Goal: Task Accomplishment & Management: Complete application form

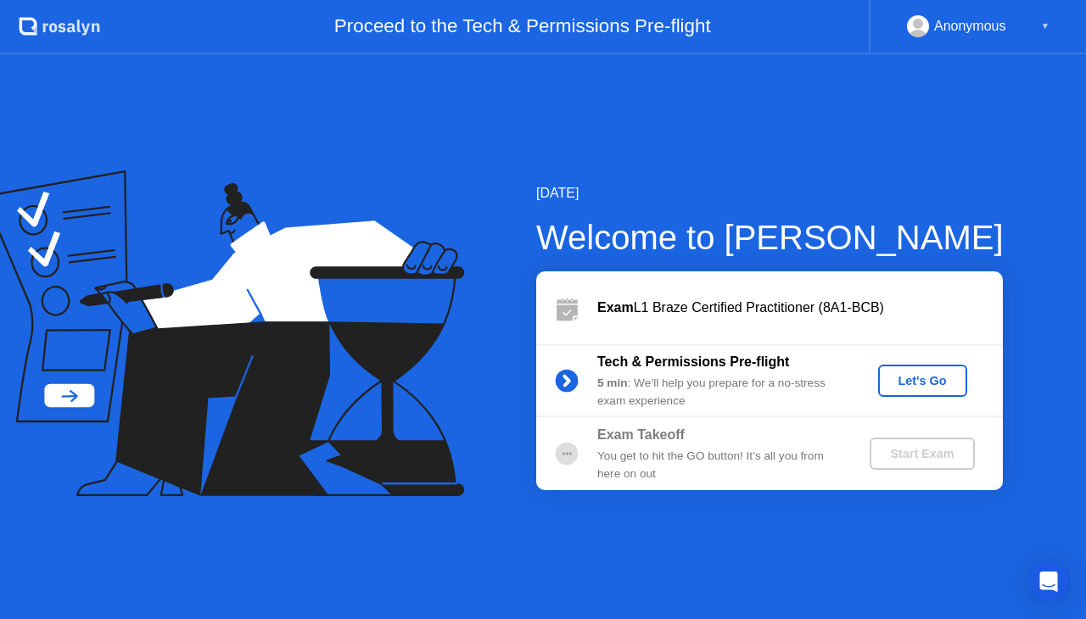
click at [921, 381] on div "Let's Go" at bounding box center [923, 381] width 76 height 14
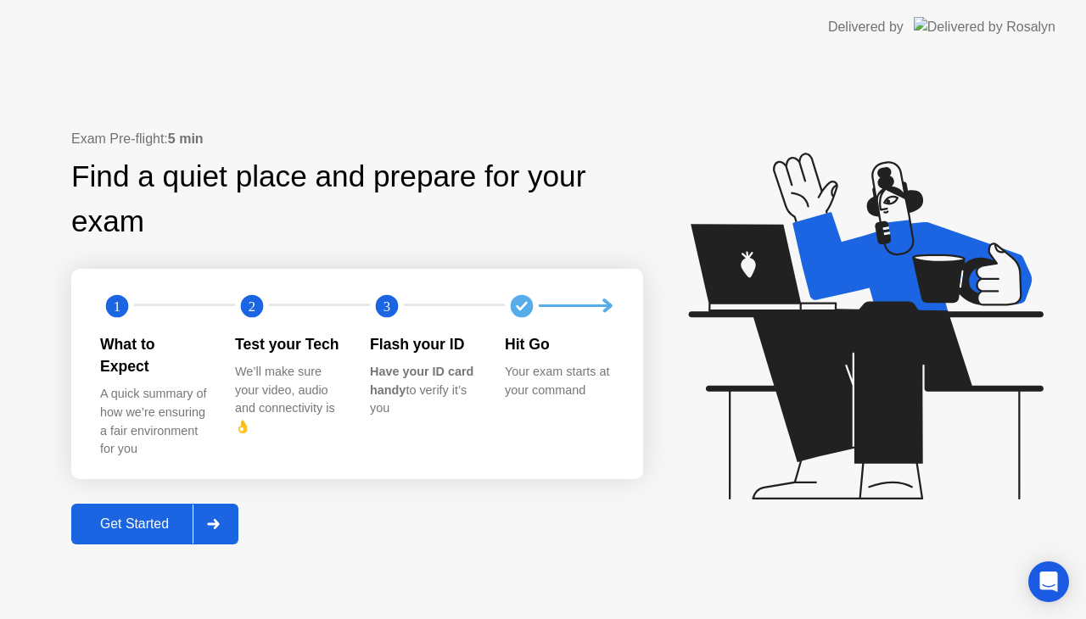
click at [149, 517] on div "Get Started" at bounding box center [134, 524] width 116 height 15
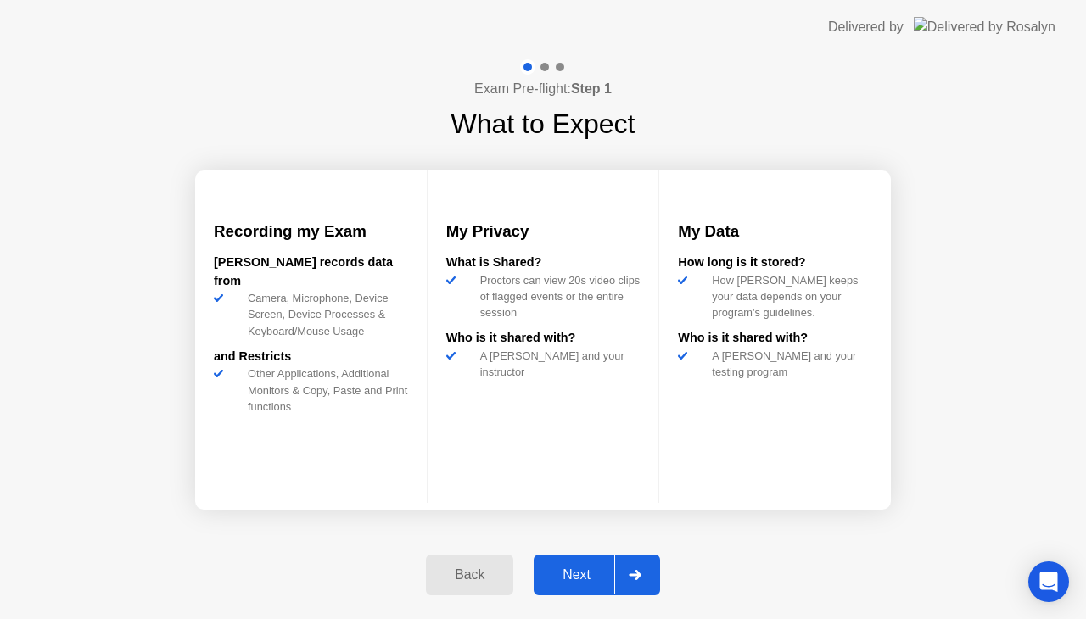
click at [589, 574] on div "Next" at bounding box center [577, 575] width 76 height 15
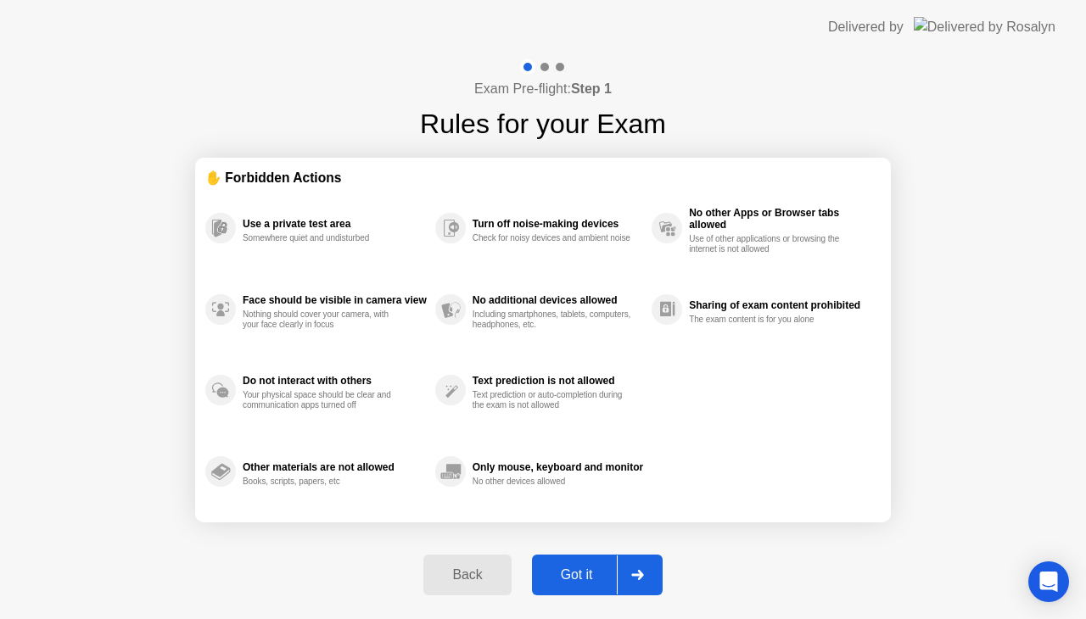
click at [563, 568] on div "Got it" at bounding box center [577, 575] width 80 height 15
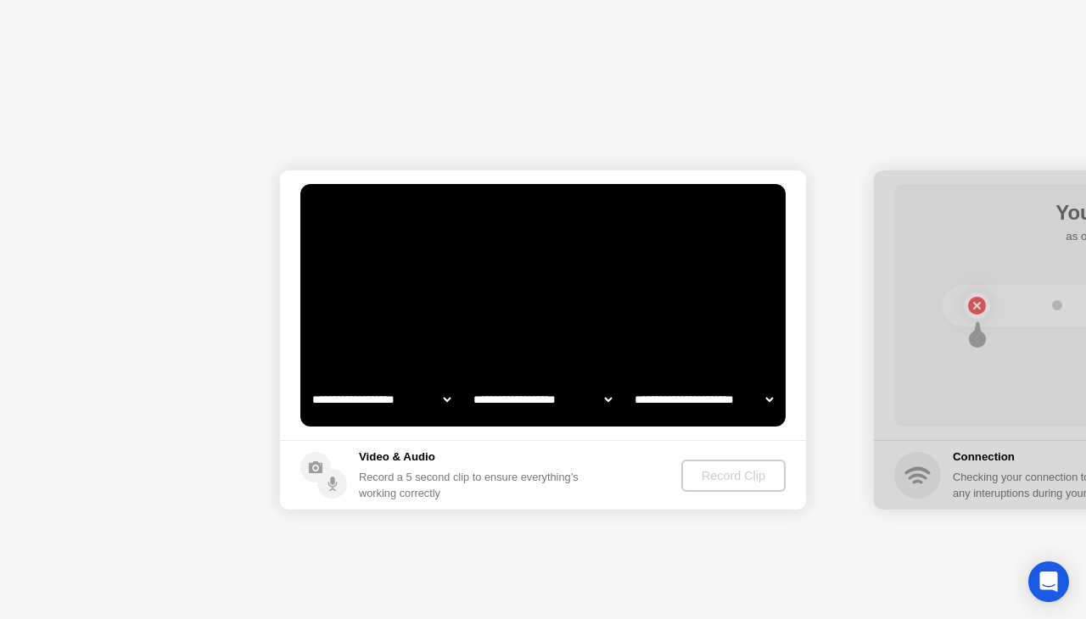
select select "**********"
select select "*******"
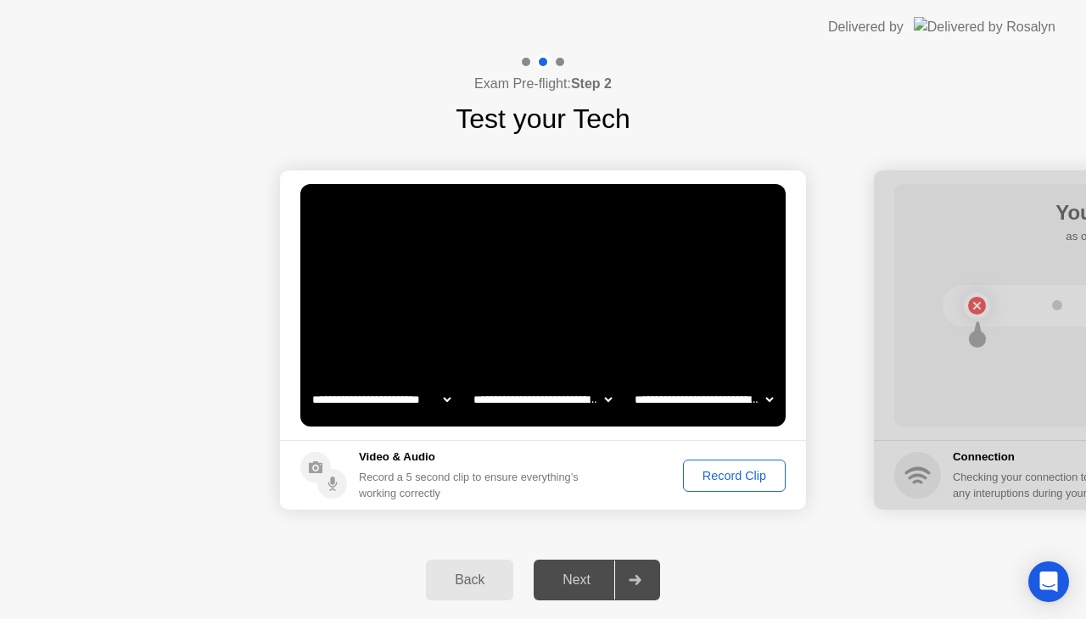
click at [708, 472] on div "Record Clip" at bounding box center [734, 476] width 91 height 14
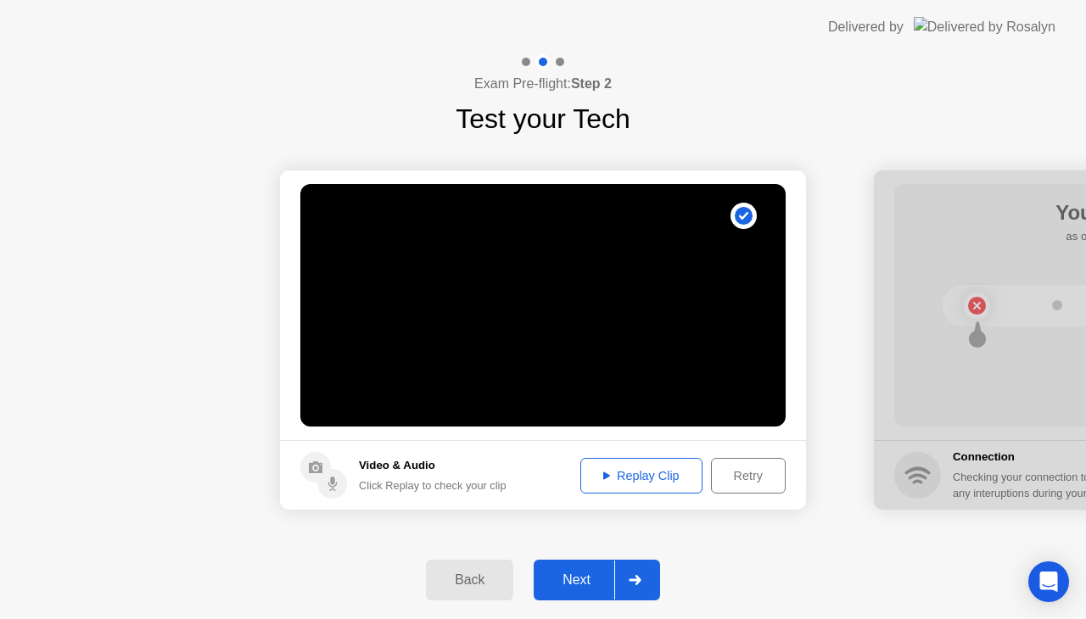
click at [631, 483] on div "Replay Clip" at bounding box center [641, 476] width 110 height 14
click at [574, 585] on div "Next" at bounding box center [577, 580] width 76 height 15
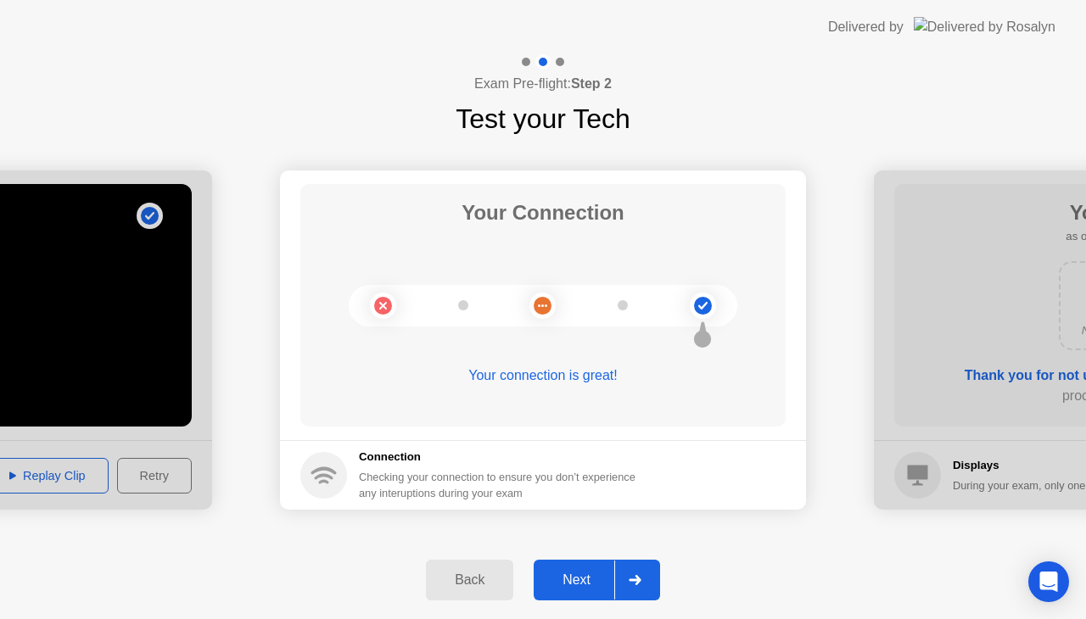
click at [580, 580] on div "Next" at bounding box center [577, 580] width 76 height 15
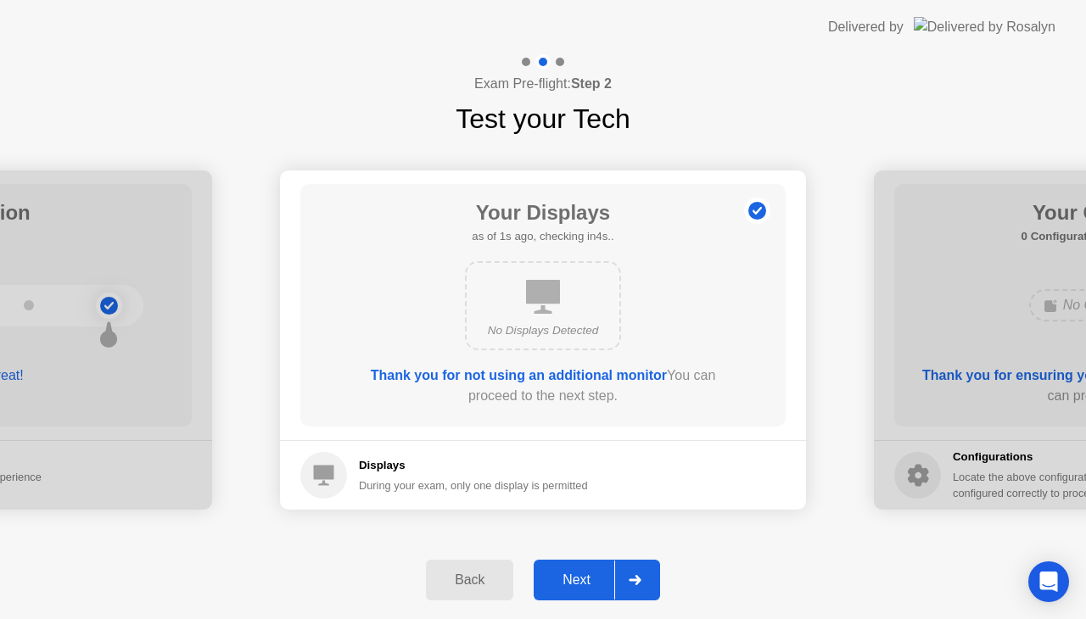
click at [579, 580] on div "Next" at bounding box center [577, 580] width 76 height 15
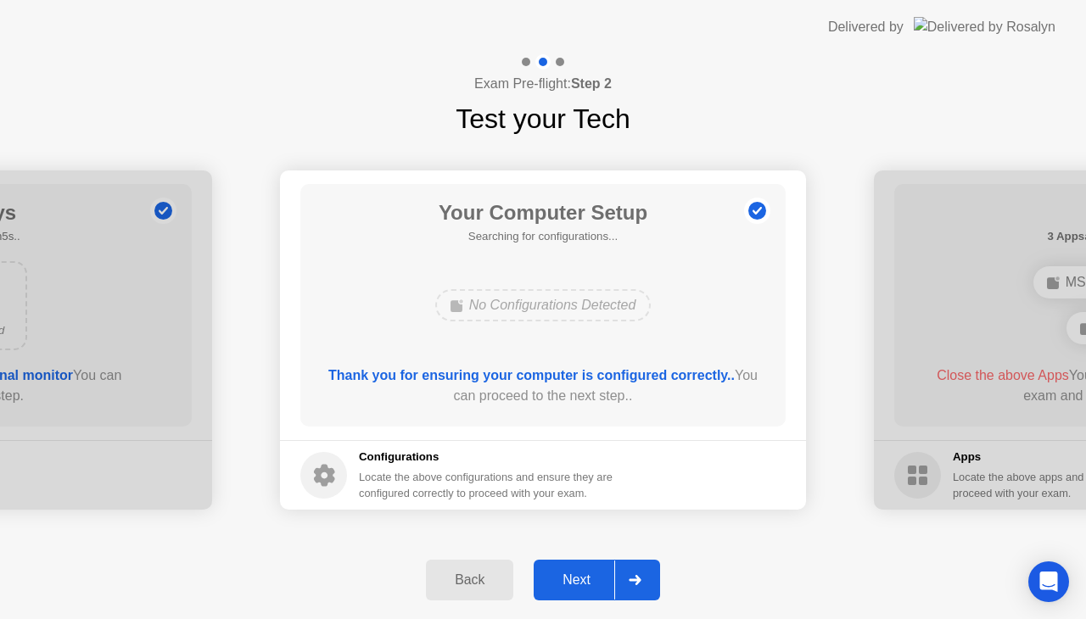
click at [579, 580] on div "Next" at bounding box center [577, 580] width 76 height 15
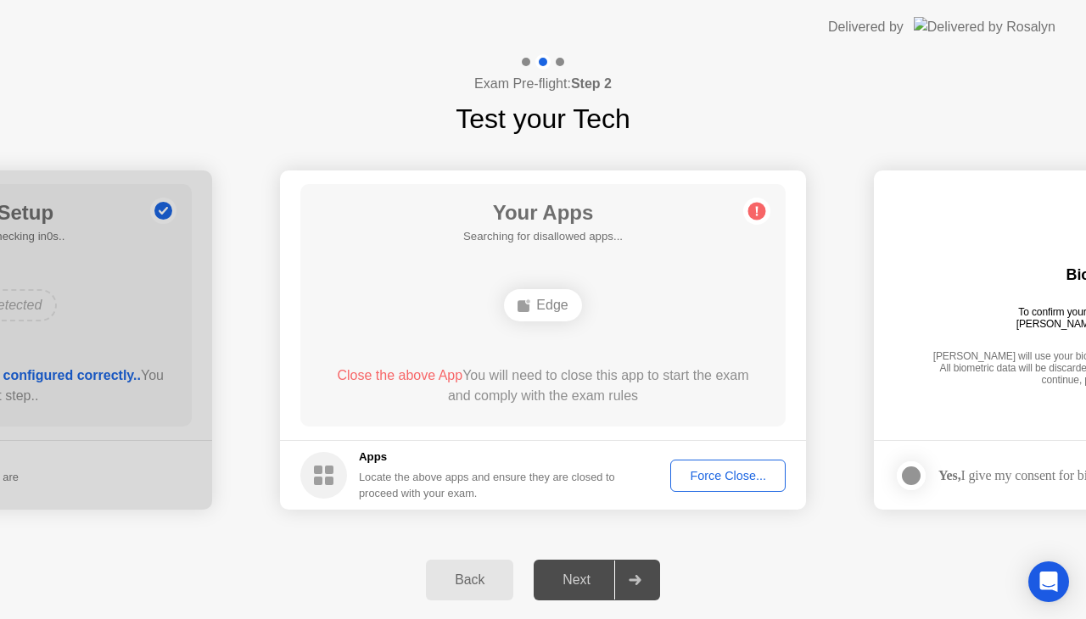
click at [727, 477] on div "Force Close..." at bounding box center [728, 476] width 104 height 14
click at [723, 480] on div "Force Close..." at bounding box center [728, 476] width 104 height 14
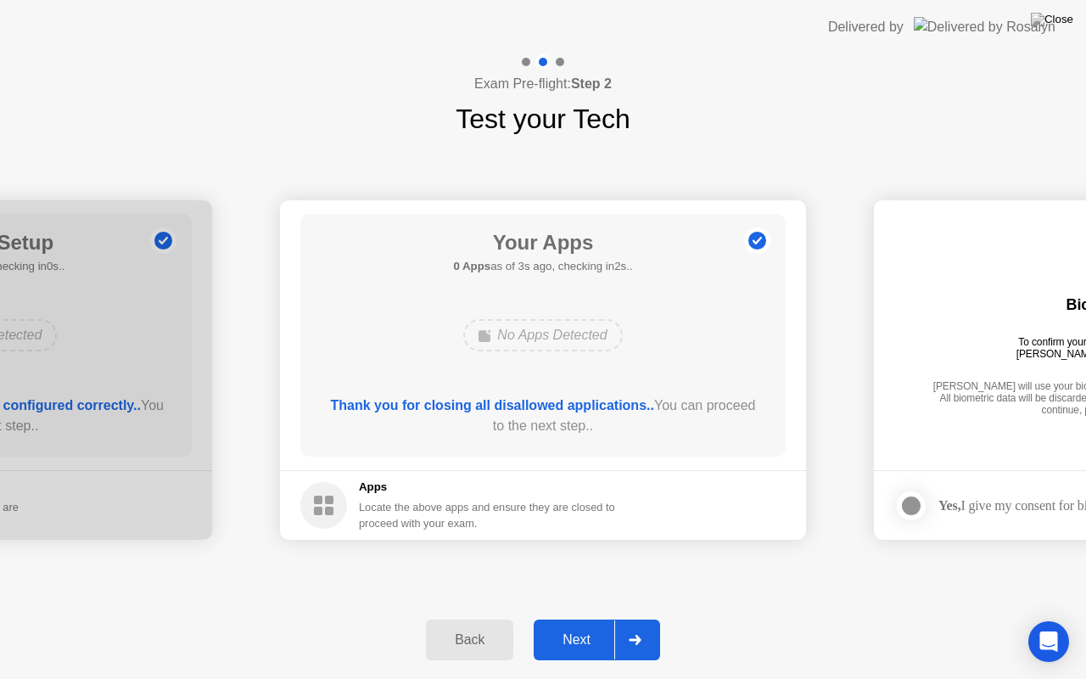
click at [581, 618] on div "Next" at bounding box center [577, 639] width 76 height 15
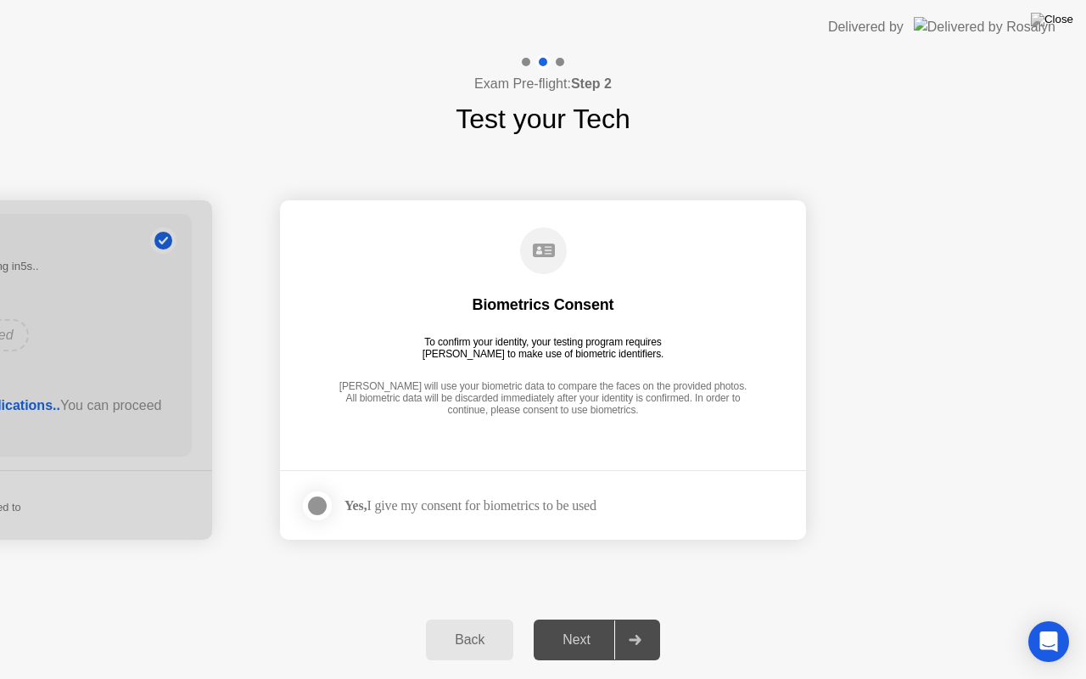
click at [317, 504] on div at bounding box center [317, 505] width 20 height 20
click at [576, 618] on div "Next" at bounding box center [577, 639] width 76 height 15
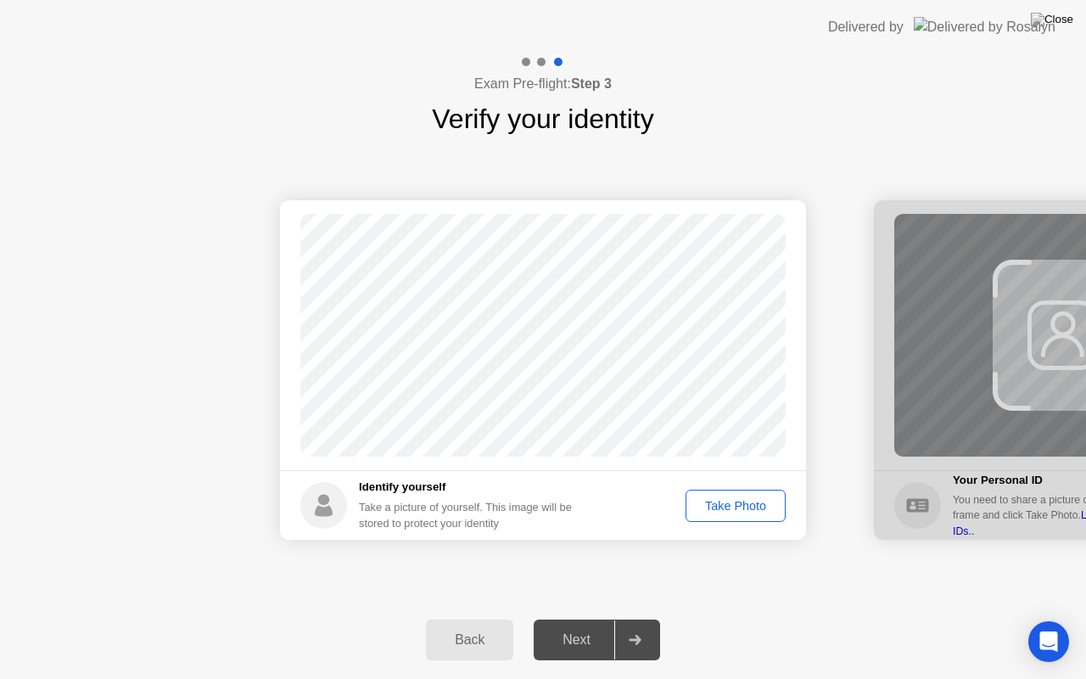
click at [736, 506] on div "Take Photo" at bounding box center [735, 506] width 88 height 14
click at [743, 506] on div "Retake" at bounding box center [746, 506] width 66 height 14
click at [727, 511] on div "Take Photo" at bounding box center [735, 506] width 88 height 14
click at [568, 618] on div "Next" at bounding box center [577, 639] width 76 height 15
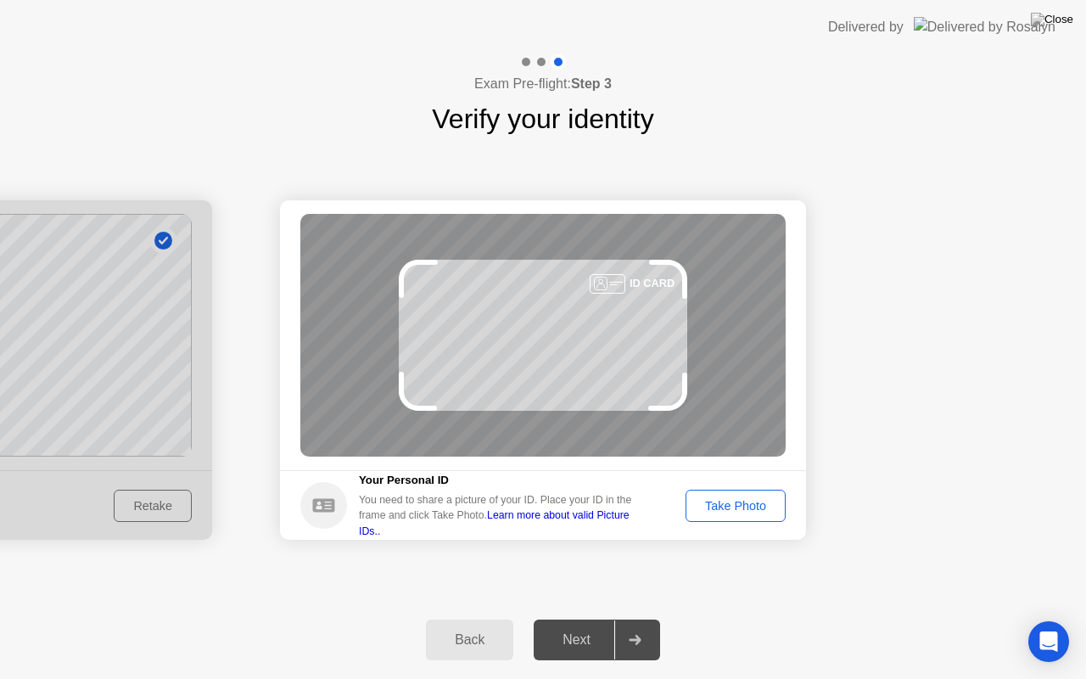
click at [738, 509] on div "Take Photo" at bounding box center [735, 506] width 88 height 14
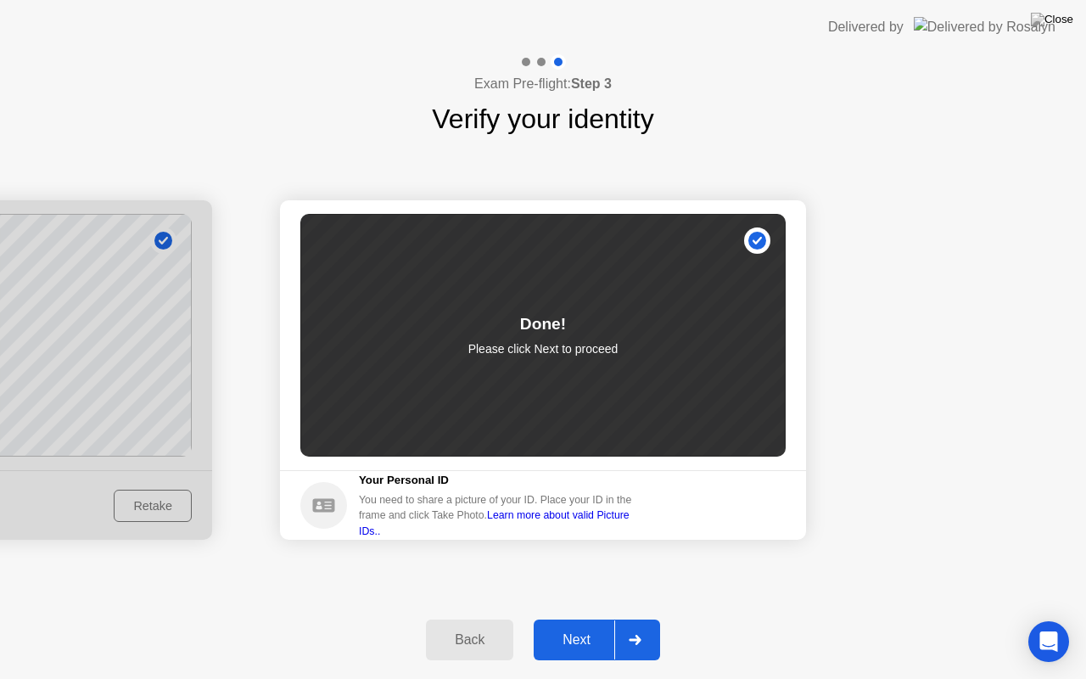
click at [592, 618] on div "Next" at bounding box center [577, 639] width 76 height 15
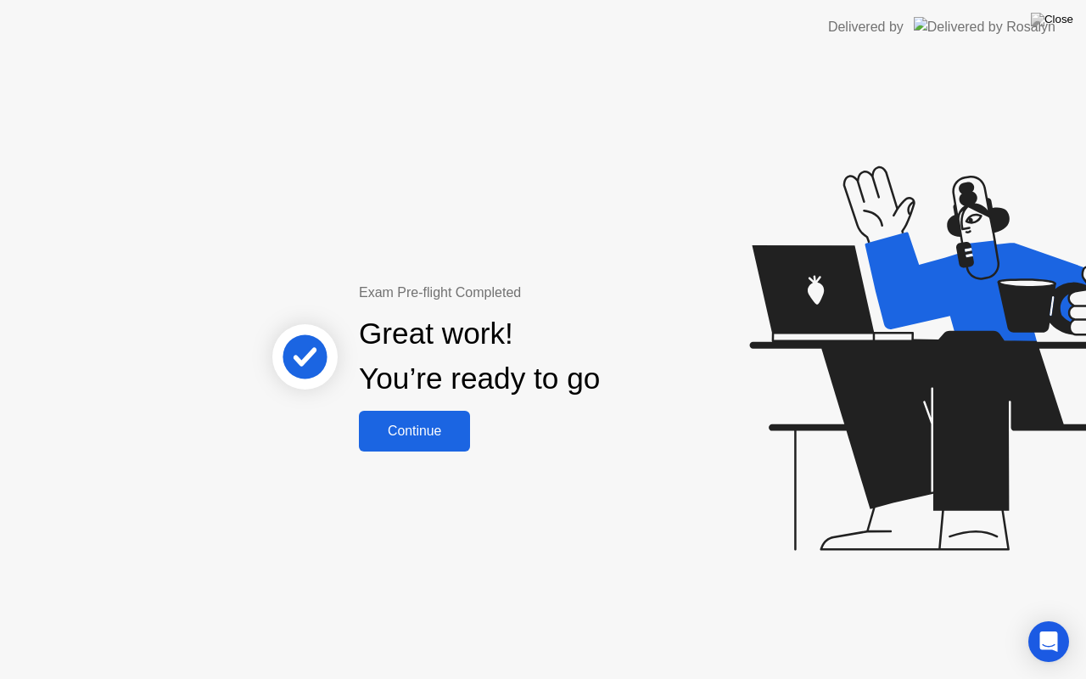
click at [424, 424] on div "Continue" at bounding box center [414, 430] width 101 height 15
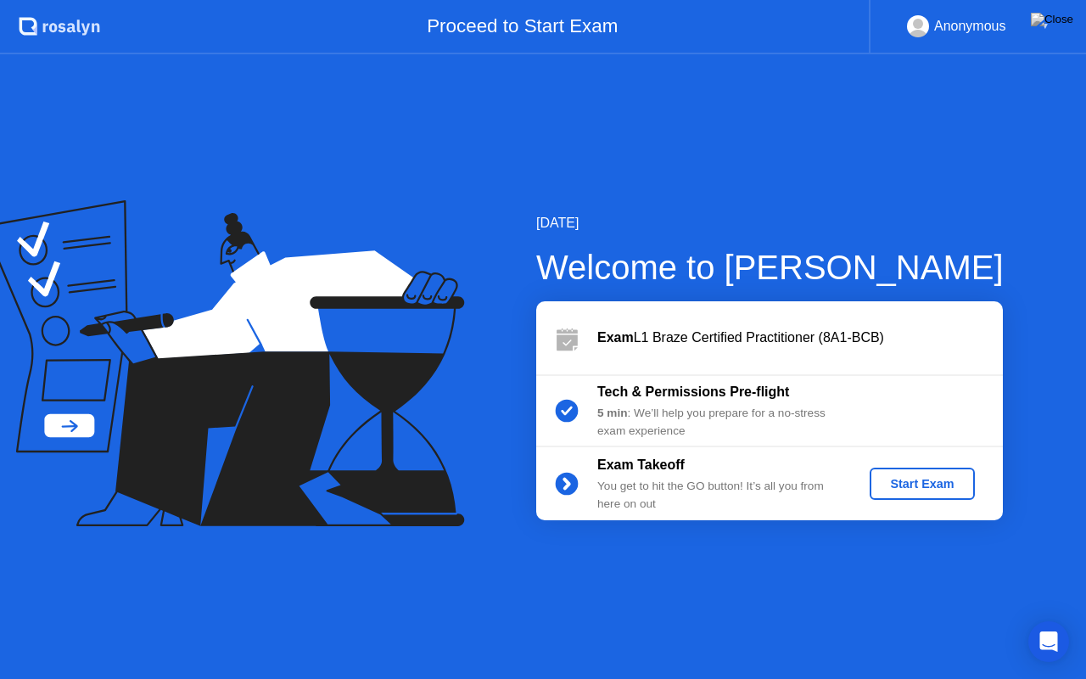
click at [902, 482] on div "Start Exam" at bounding box center [921, 484] width 91 height 14
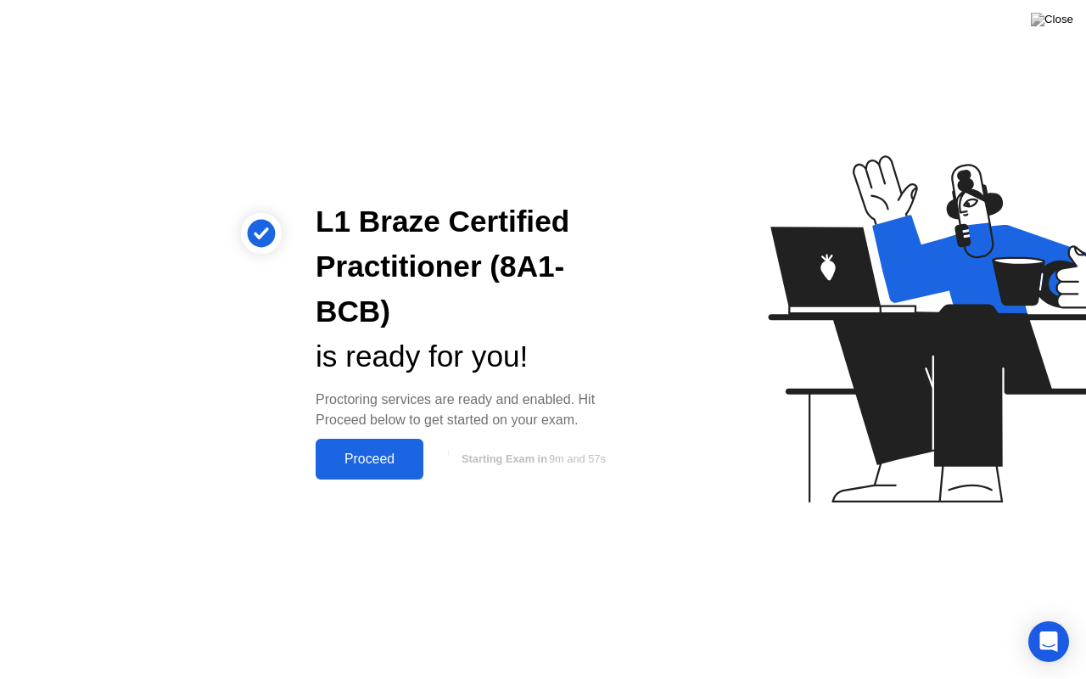
click at [378, 458] on div "Proceed" at bounding box center [370, 458] width 98 height 15
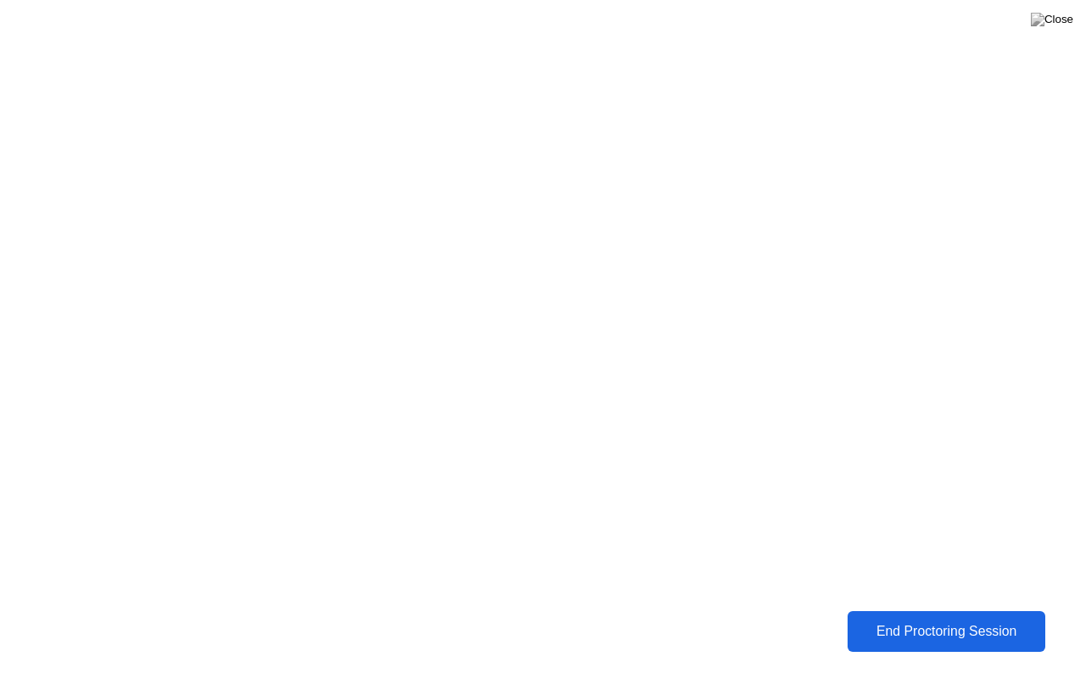
click at [974, 618] on div "End Proctoring Session" at bounding box center [946, 631] width 187 height 15
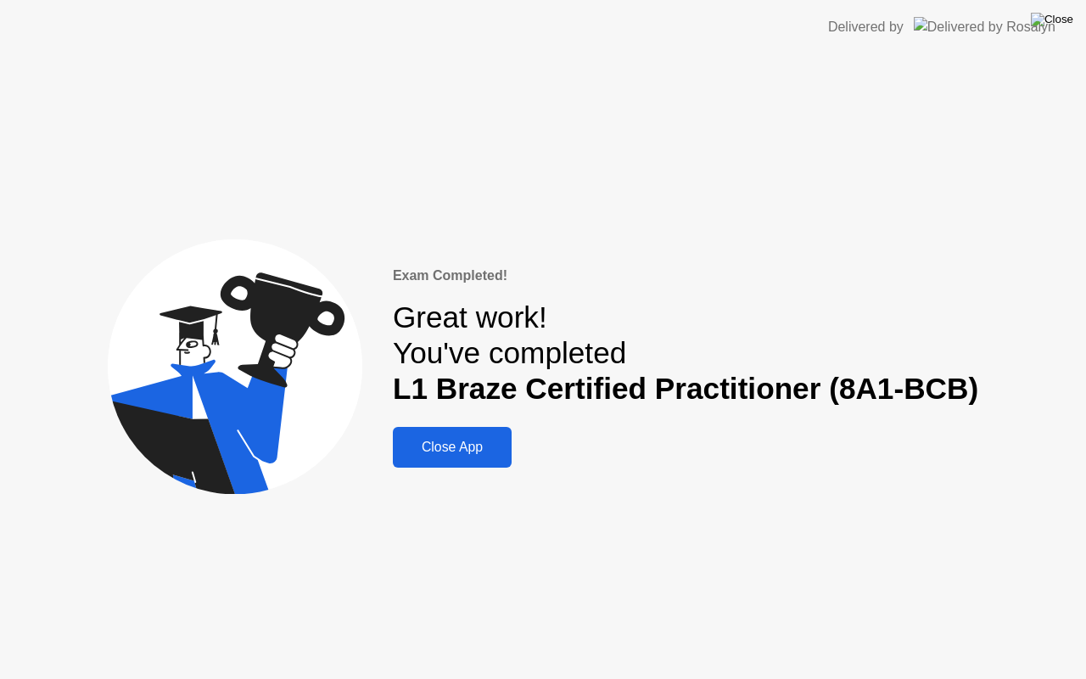
click at [1061, 20] on img at bounding box center [1052, 20] width 42 height 14
